Goal: Task Accomplishment & Management: Manage account settings

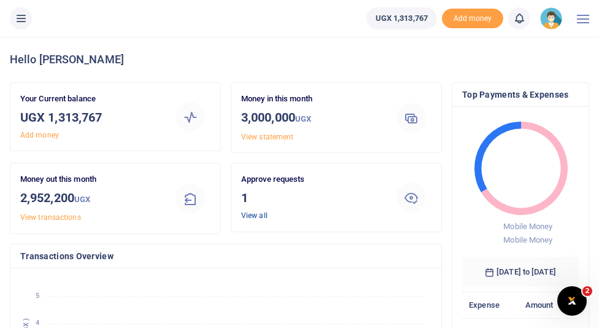
scroll to position [0, 1]
click at [255, 215] on link "View all" at bounding box center [254, 215] width 26 height 9
click at [258, 214] on link "View all" at bounding box center [254, 215] width 26 height 9
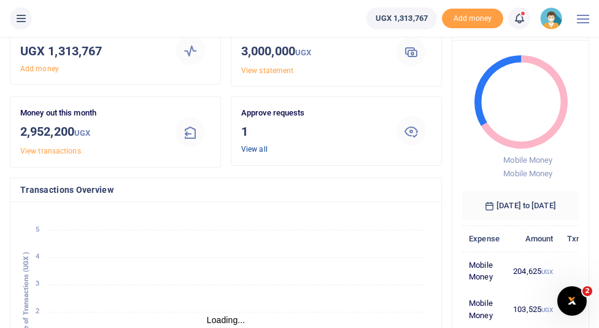
scroll to position [68, 0]
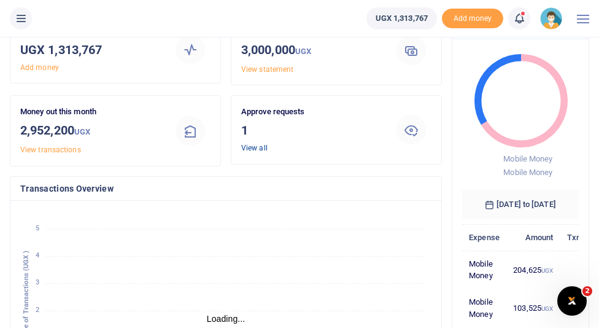
click at [258, 148] on link "View all" at bounding box center [254, 148] width 26 height 9
click at [263, 146] on link "View all" at bounding box center [254, 148] width 26 height 9
click at [411, 131] on icon at bounding box center [411, 129] width 15 height 15
click at [261, 148] on link "View all" at bounding box center [254, 148] width 26 height 9
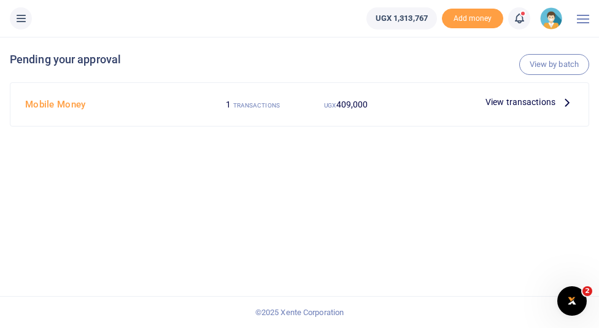
click at [513, 102] on span "View transactions" at bounding box center [520, 102] width 70 height 14
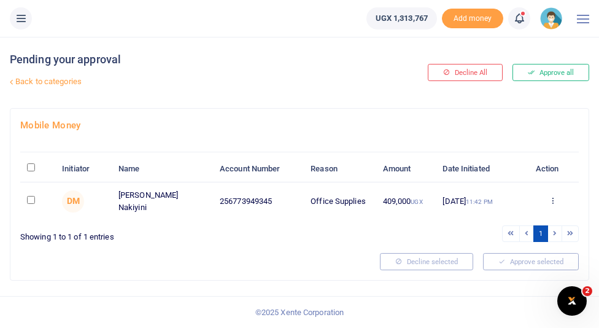
click at [33, 168] on input "\a \a : activate to sort column descending" at bounding box center [31, 167] width 8 height 8
checkbox input "true"
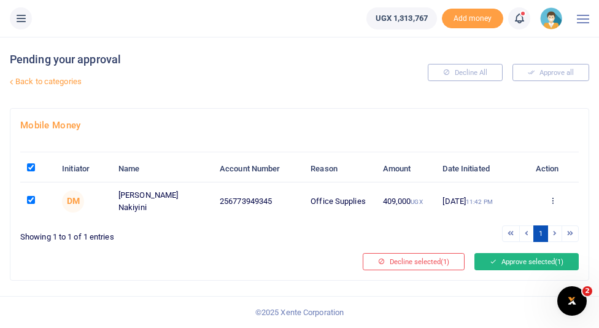
click at [515, 261] on button "Approve selected (1)" at bounding box center [526, 261] width 104 height 17
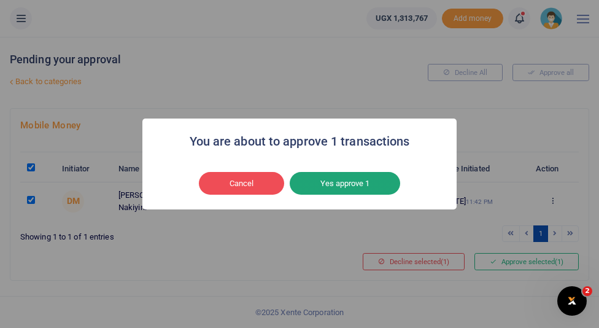
click at [357, 188] on button "Yes approve 1" at bounding box center [345, 183] width 110 height 23
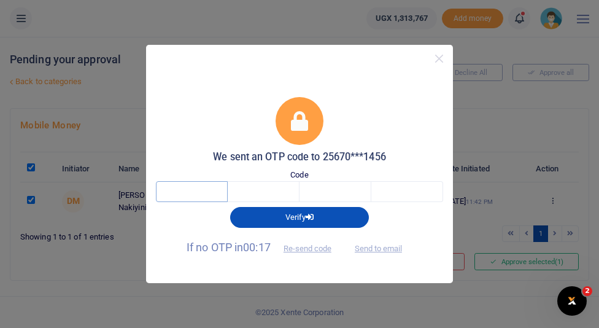
click at [191, 190] on input "text" at bounding box center [192, 191] width 72 height 21
click at [392, 249] on button "Send to email" at bounding box center [378, 248] width 68 height 21
click at [208, 195] on input "text" at bounding box center [192, 191] width 72 height 21
type input "5"
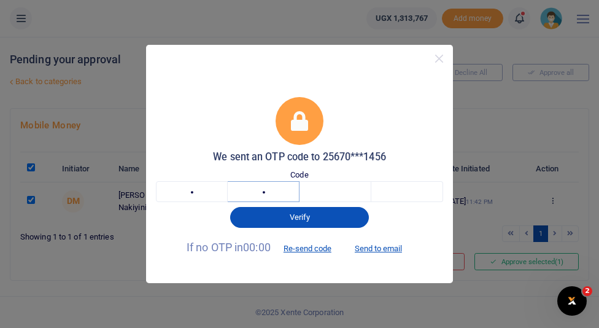
type input "4"
type input "1"
type input "3"
